Goal: Task Accomplishment & Management: Manage account settings

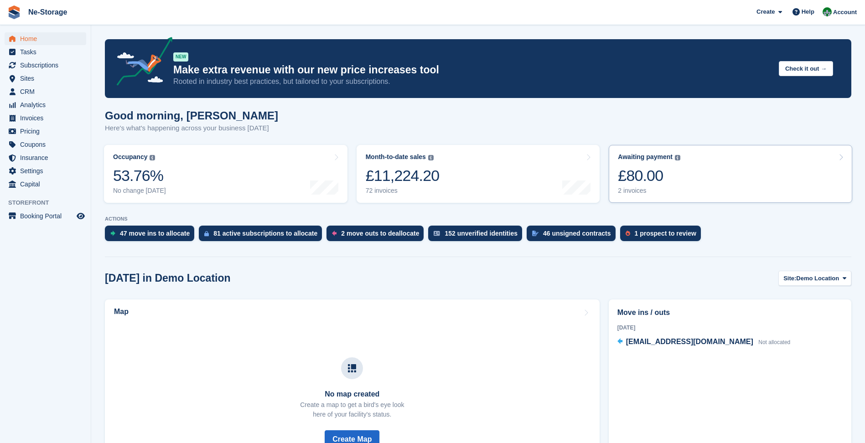
click at [686, 170] on link "Awaiting payment The total outstanding balance on all open invoices. £80.00 2 i…" at bounding box center [731, 174] width 244 height 58
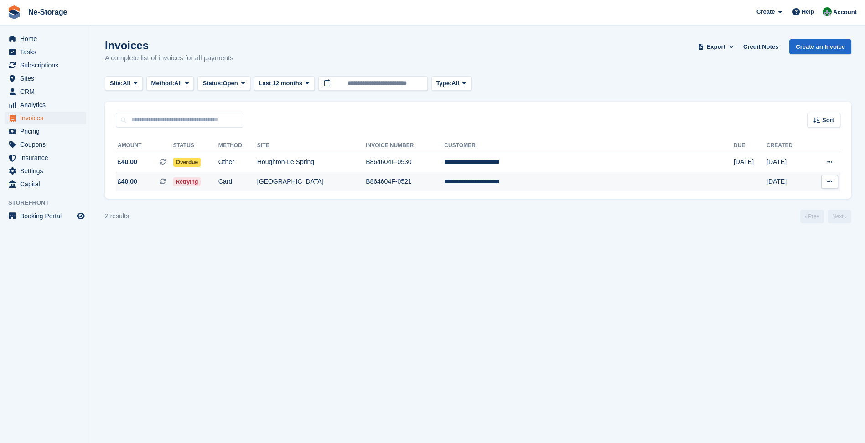
click at [257, 186] on td "Card" at bounding box center [237, 181] width 39 height 19
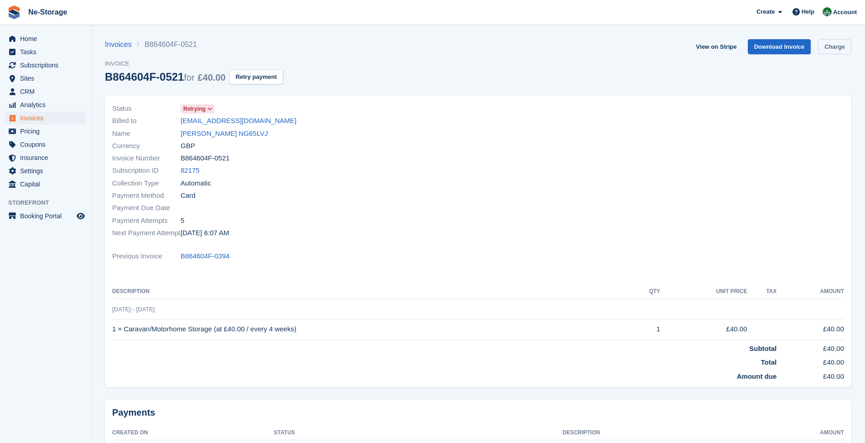
click at [821, 46] on link "Charge" at bounding box center [834, 46] width 33 height 15
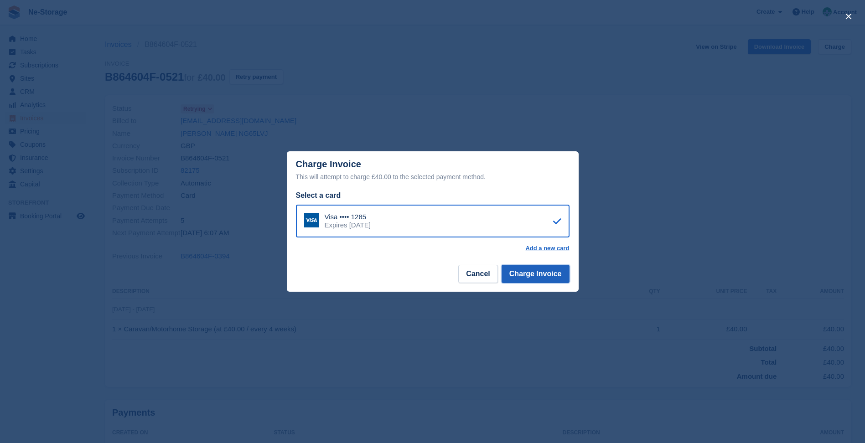
click at [534, 270] on button "Charge Invoice" at bounding box center [536, 274] width 68 height 18
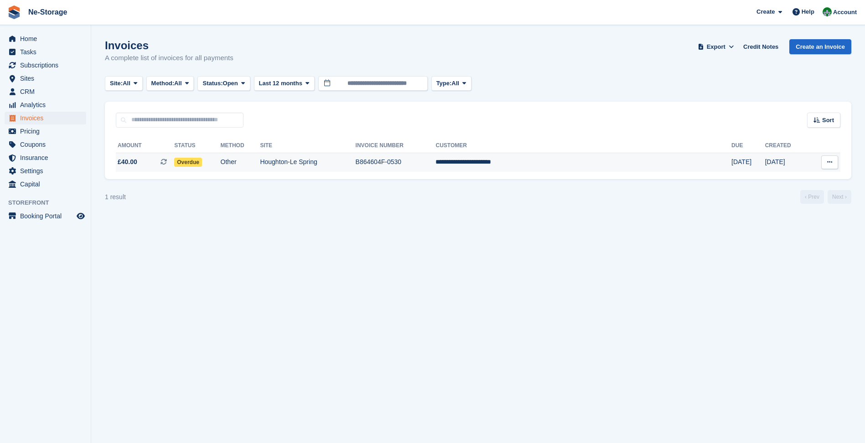
click at [436, 153] on td "B864604F-0530" at bounding box center [396, 162] width 80 height 19
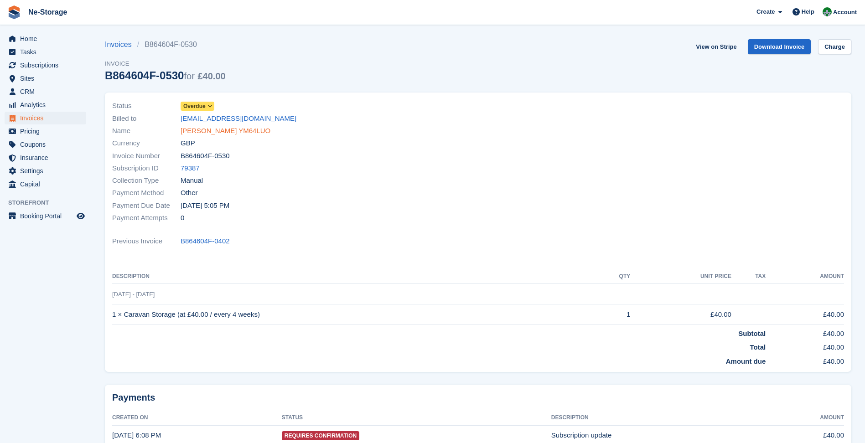
click at [207, 130] on link "Shaun Armbruster YM64LUO" at bounding box center [226, 131] width 90 height 10
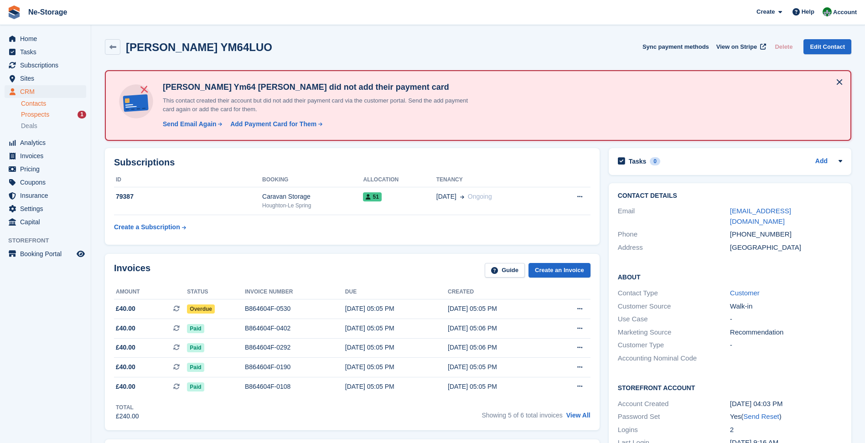
click at [41, 111] on span "Prospects" at bounding box center [35, 114] width 28 height 9
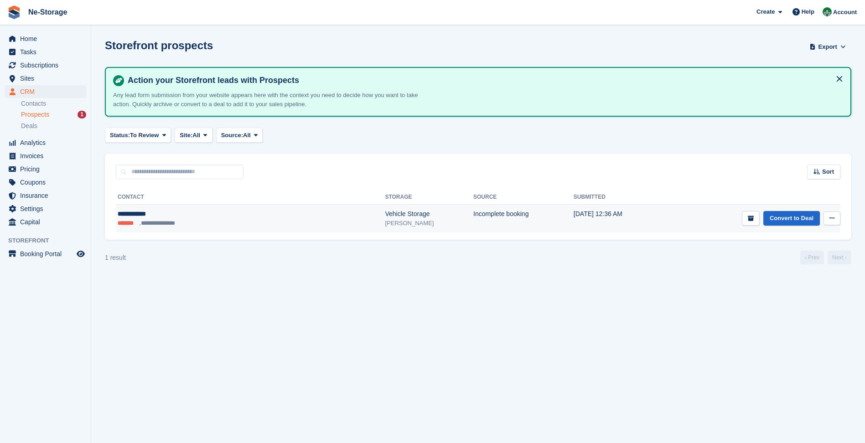
click at [235, 223] on ul "**********" at bounding box center [191, 223] width 147 height 9
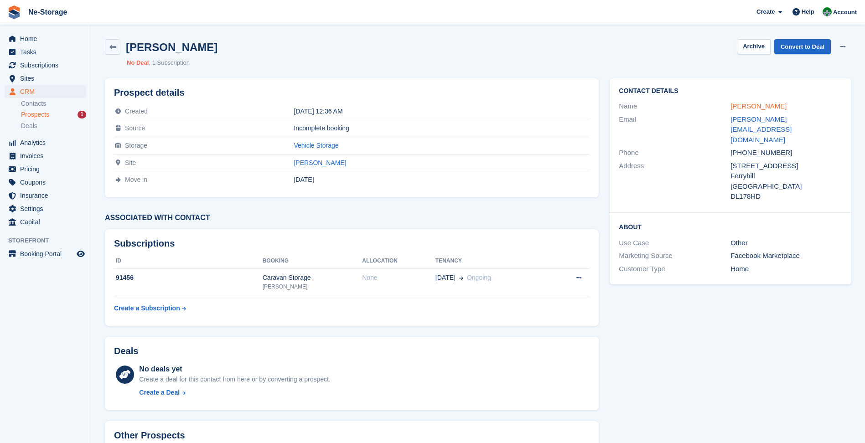
click at [746, 108] on link "[PERSON_NAME]" at bounding box center [759, 106] width 56 height 8
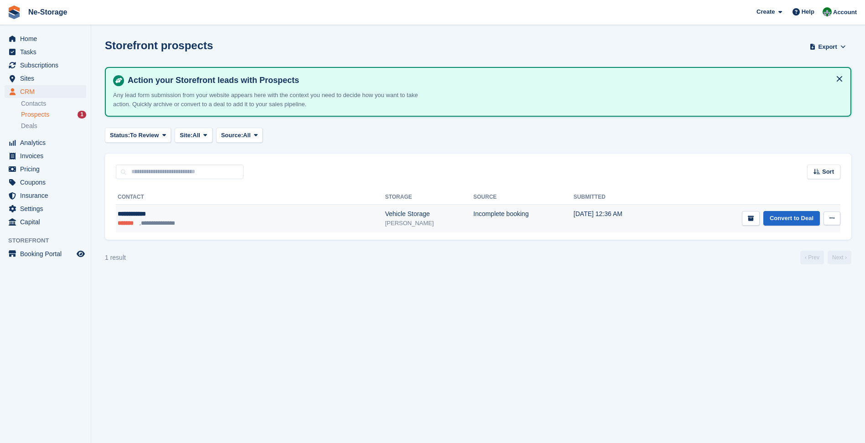
click at [385, 219] on div "[PERSON_NAME]" at bounding box center [429, 223] width 88 height 9
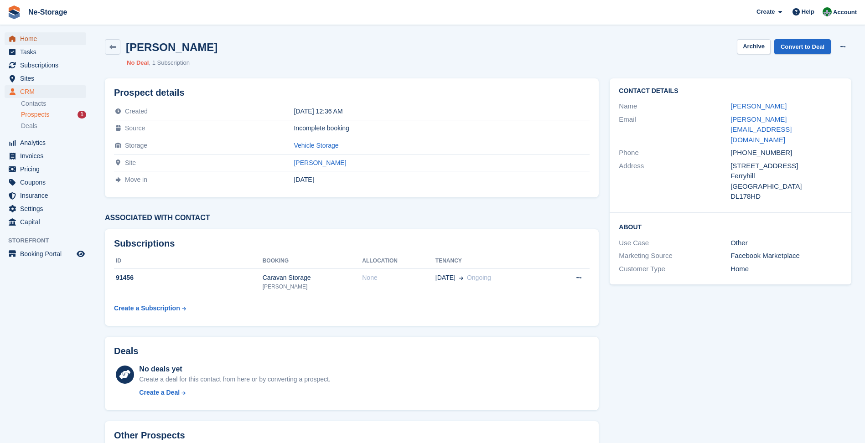
click at [60, 35] on span "Home" at bounding box center [47, 38] width 55 height 13
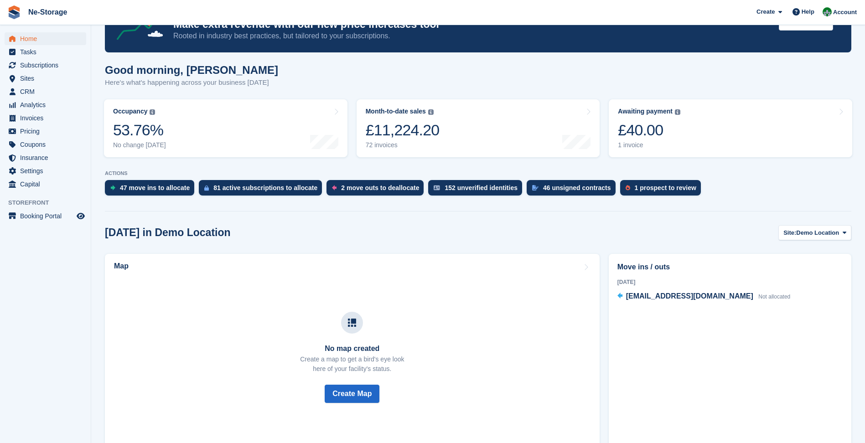
scroll to position [182, 0]
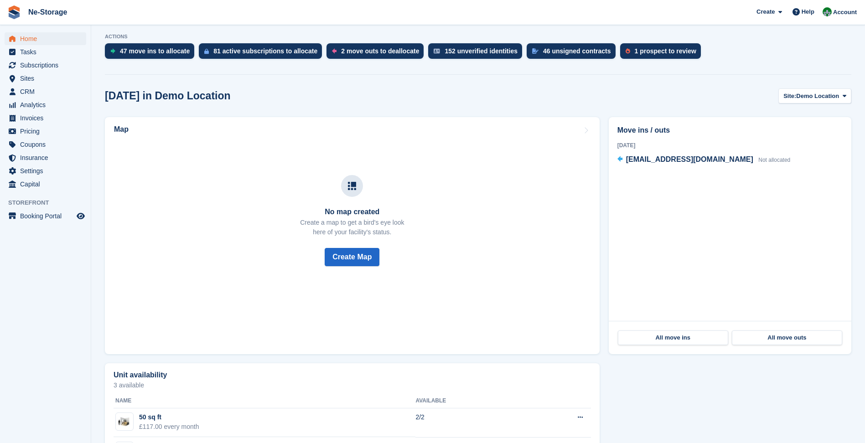
click at [641, 330] on div "All move ins All move outs" at bounding box center [730, 337] width 243 height 33
click at [640, 333] on link "All move ins" at bounding box center [673, 338] width 110 height 15
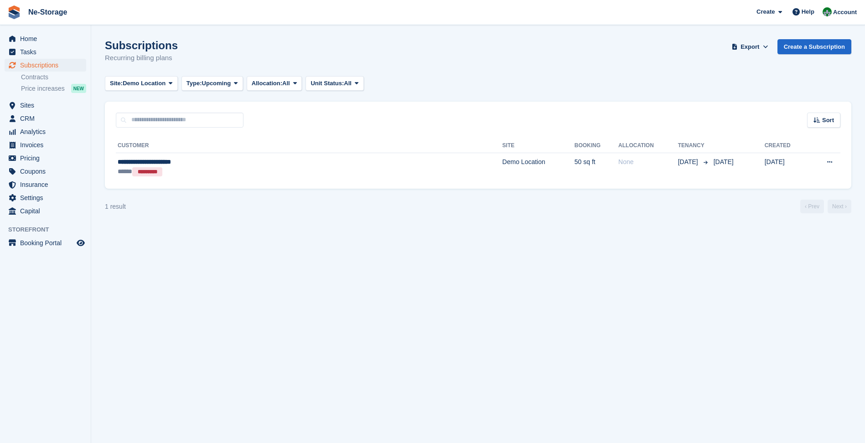
click at [133, 92] on turbo-frame "Subscriptions Recurring billing plans Export Export Subscriptions Export a CSV …" at bounding box center [478, 126] width 747 height 174
click at [133, 89] on button "Site: Demo Location" at bounding box center [141, 83] width 73 height 15
click at [135, 103] on link "All" at bounding box center [150, 105] width 82 height 16
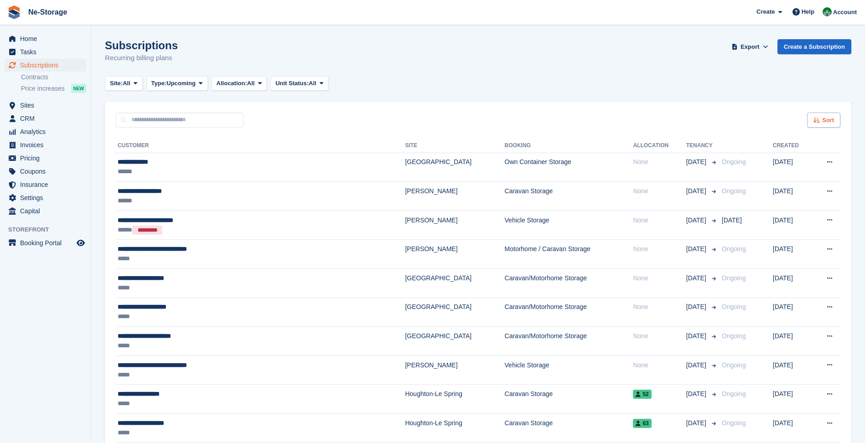
click at [814, 120] on div "Sort" at bounding box center [823, 120] width 33 height 15
click at [798, 174] on span "Move in date" at bounding box center [786, 177] width 36 height 7
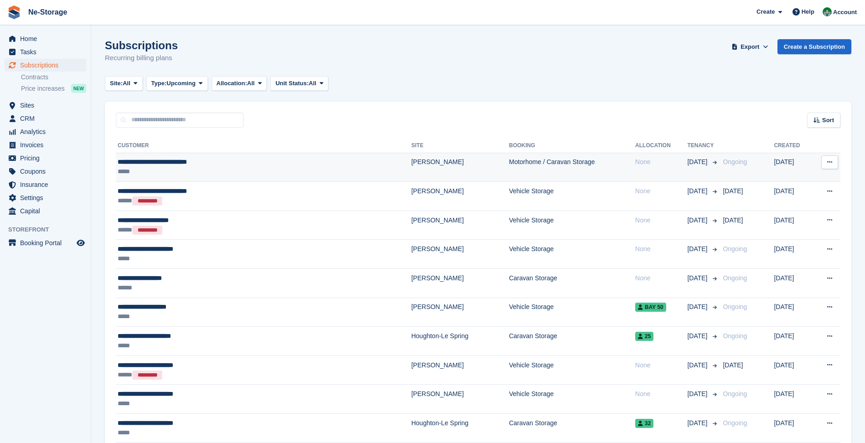
click at [411, 175] on td "[PERSON_NAME]" at bounding box center [460, 167] width 98 height 29
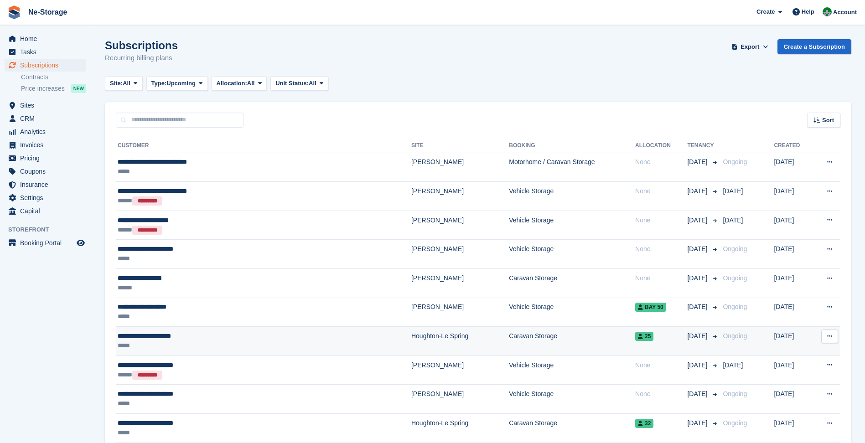
click at [196, 341] on div "**********" at bounding box center [217, 337] width 199 height 10
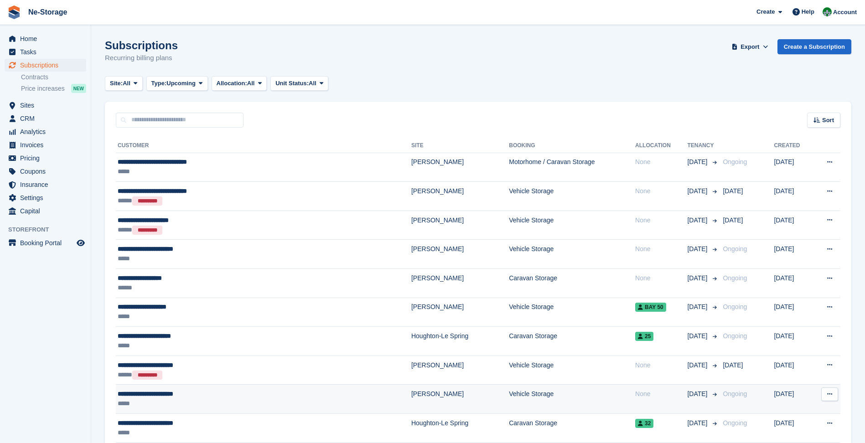
scroll to position [46, 0]
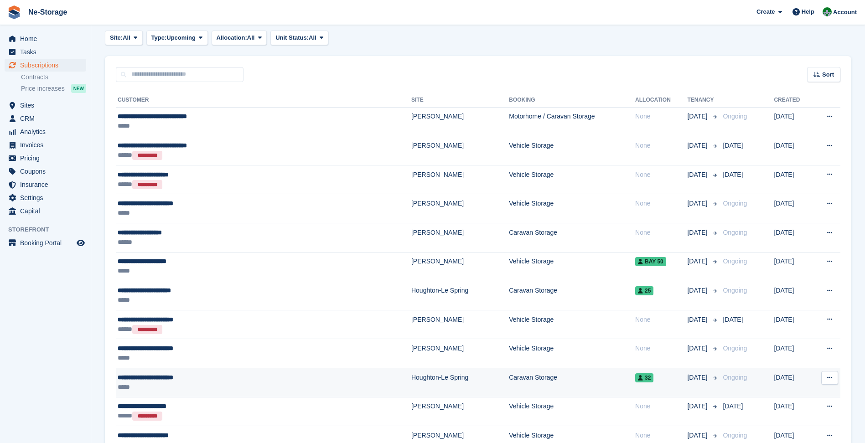
click at [172, 390] on div "*****" at bounding box center [217, 388] width 199 height 10
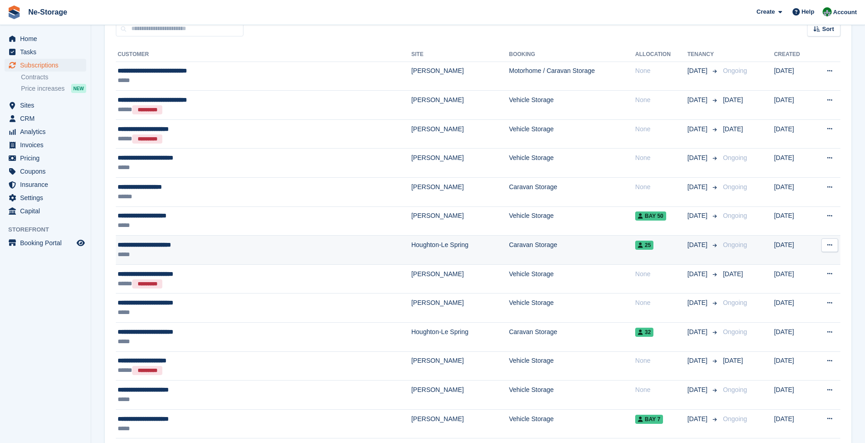
scroll to position [137, 0]
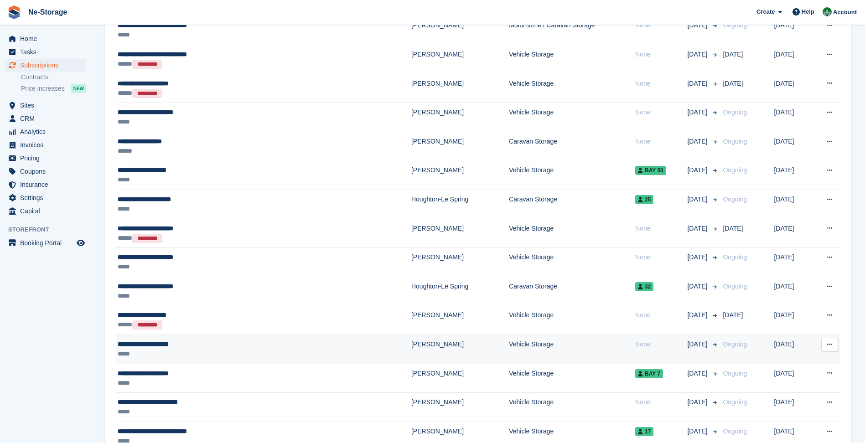
click at [241, 351] on div "*****" at bounding box center [217, 354] width 199 height 10
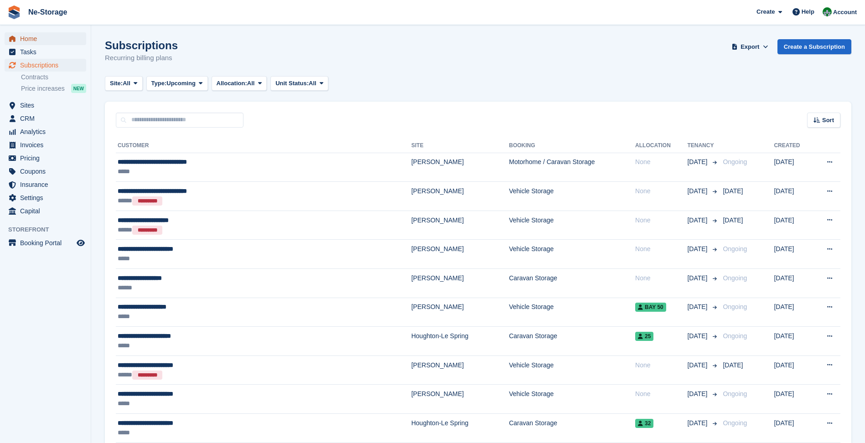
click at [73, 38] on span "Home" at bounding box center [47, 38] width 55 height 13
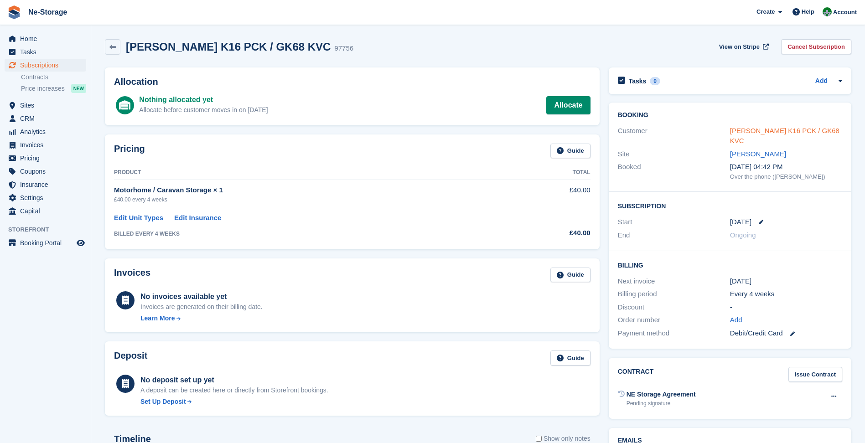
click at [771, 129] on link "[PERSON_NAME] K16 PCK / GK68 KVC" at bounding box center [784, 136] width 109 height 18
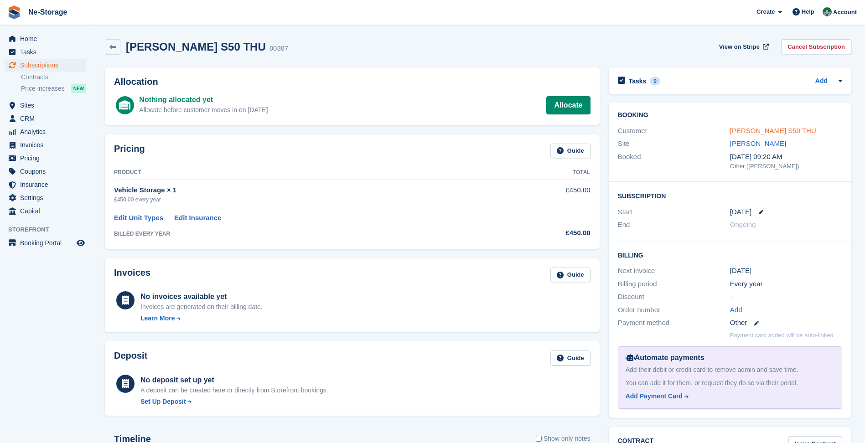
click at [753, 134] on link "Mark Thurlbeck S50 THU" at bounding box center [773, 131] width 86 height 8
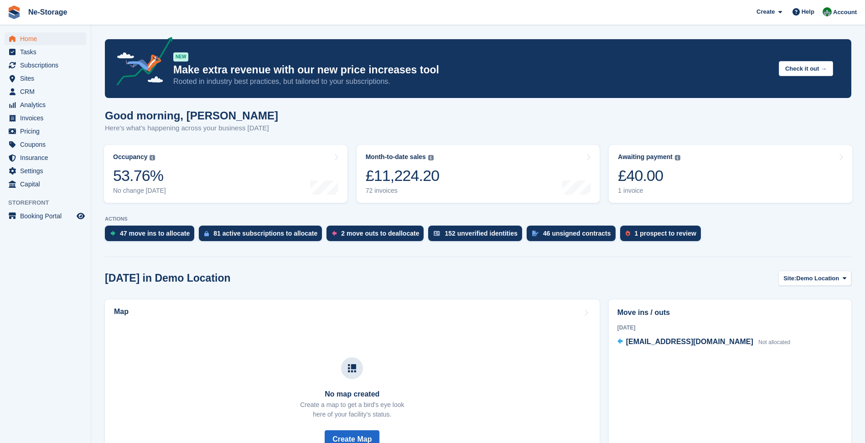
click at [681, 185] on link "Awaiting payment The total outstanding balance on all open invoices. £40.00 1 i…" at bounding box center [731, 174] width 244 height 58
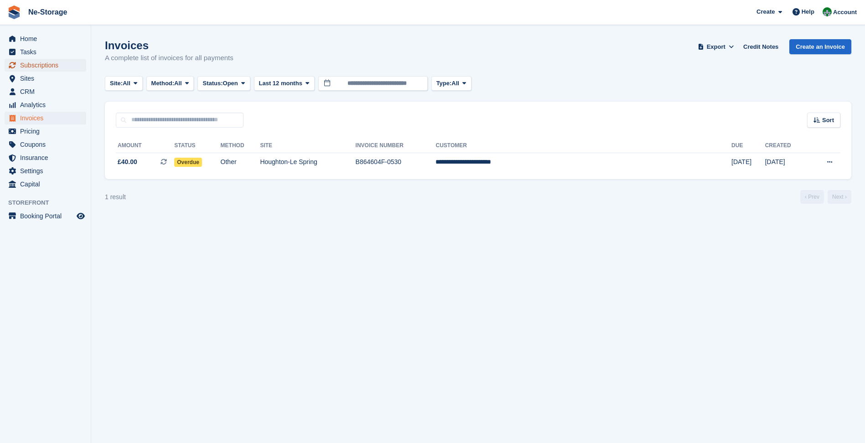
click at [46, 63] on span "Subscriptions" at bounding box center [47, 65] width 55 height 13
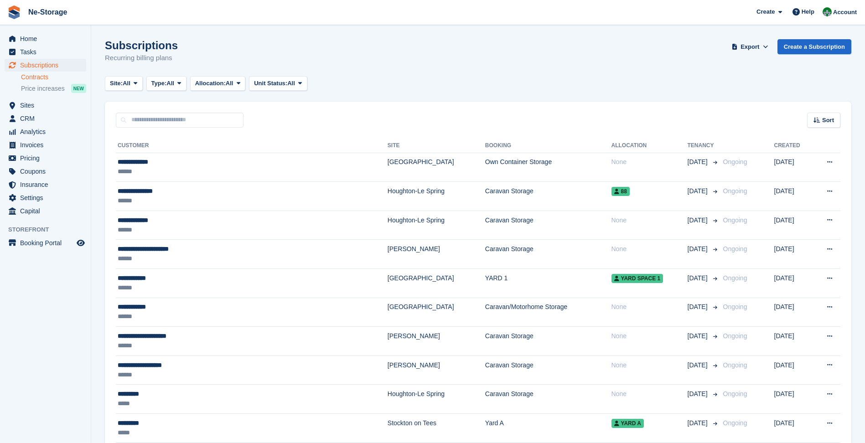
click at [48, 81] on link "Contracts" at bounding box center [53, 77] width 65 height 9
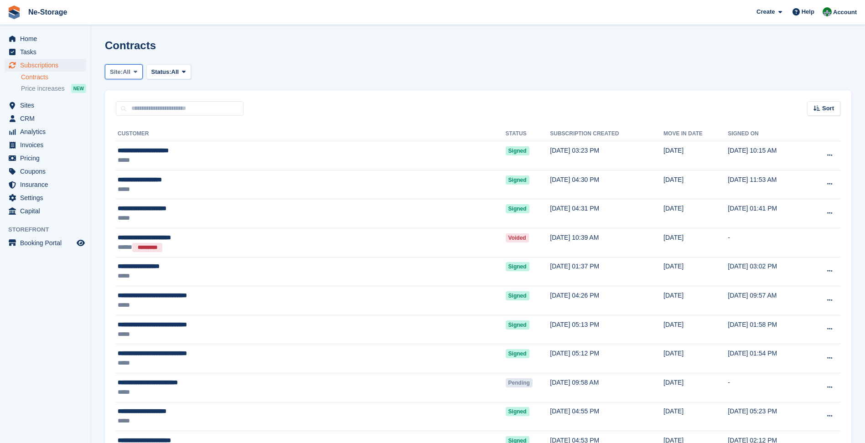
click at [137, 71] on icon at bounding box center [136, 72] width 4 height 6
click at [157, 70] on span "Status:" at bounding box center [161, 72] width 20 height 9
click at [160, 97] on link "Pending" at bounding box center [190, 93] width 79 height 16
